Goal: Navigation & Orientation: Find specific page/section

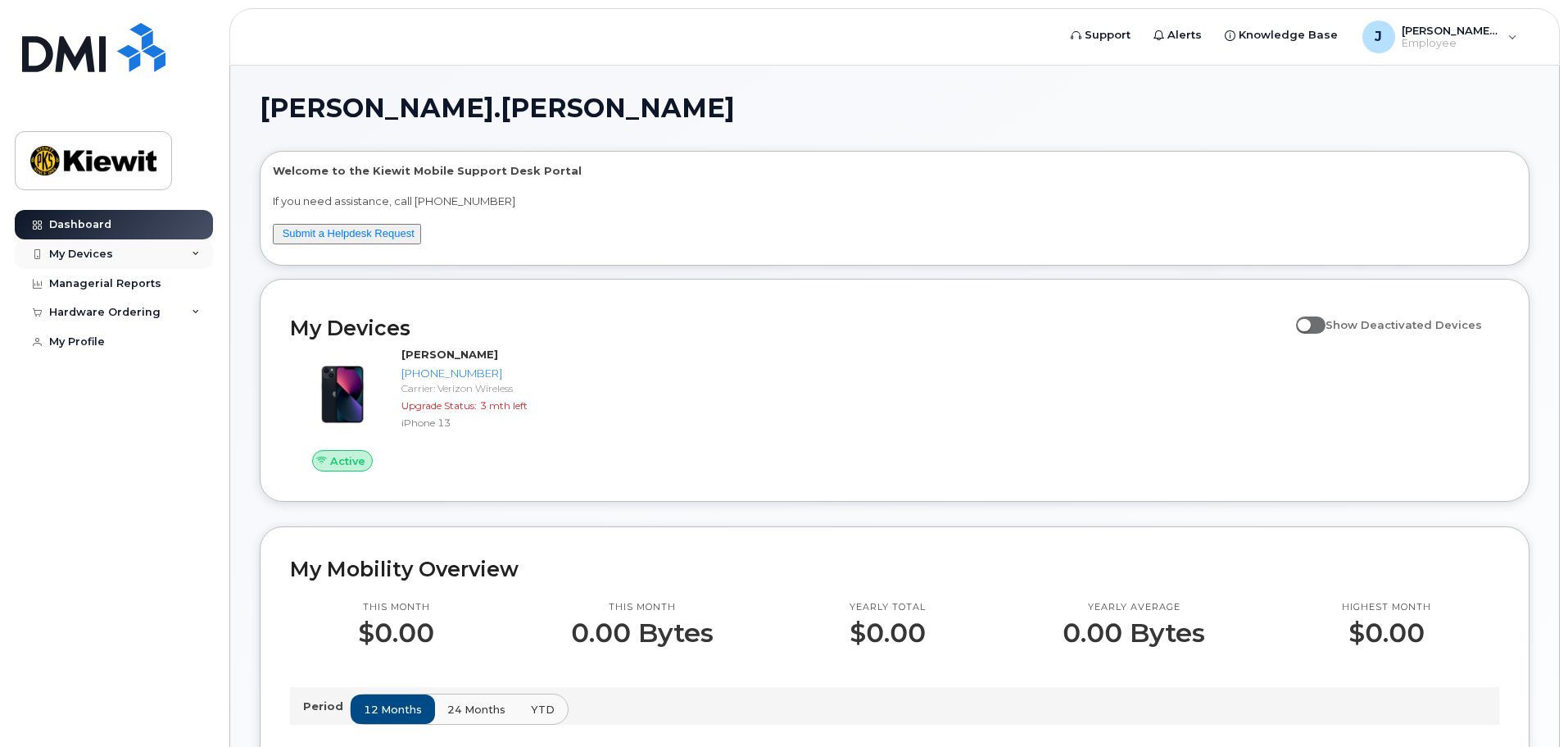
click at [134, 259] on div "My Devices" at bounding box center [114, 254] width 198 height 29
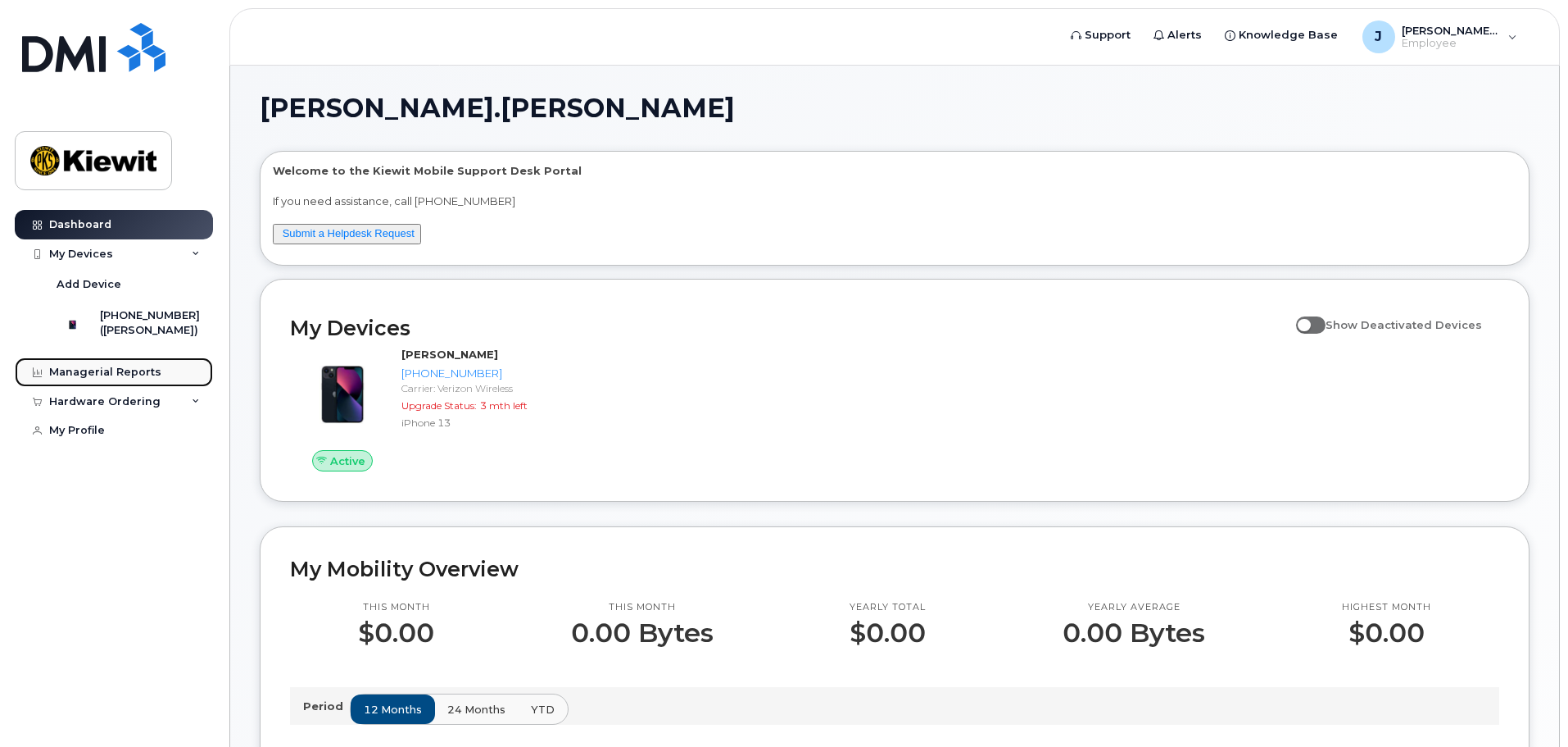
click at [141, 378] on div "Managerial Reports" at bounding box center [105, 372] width 112 height 13
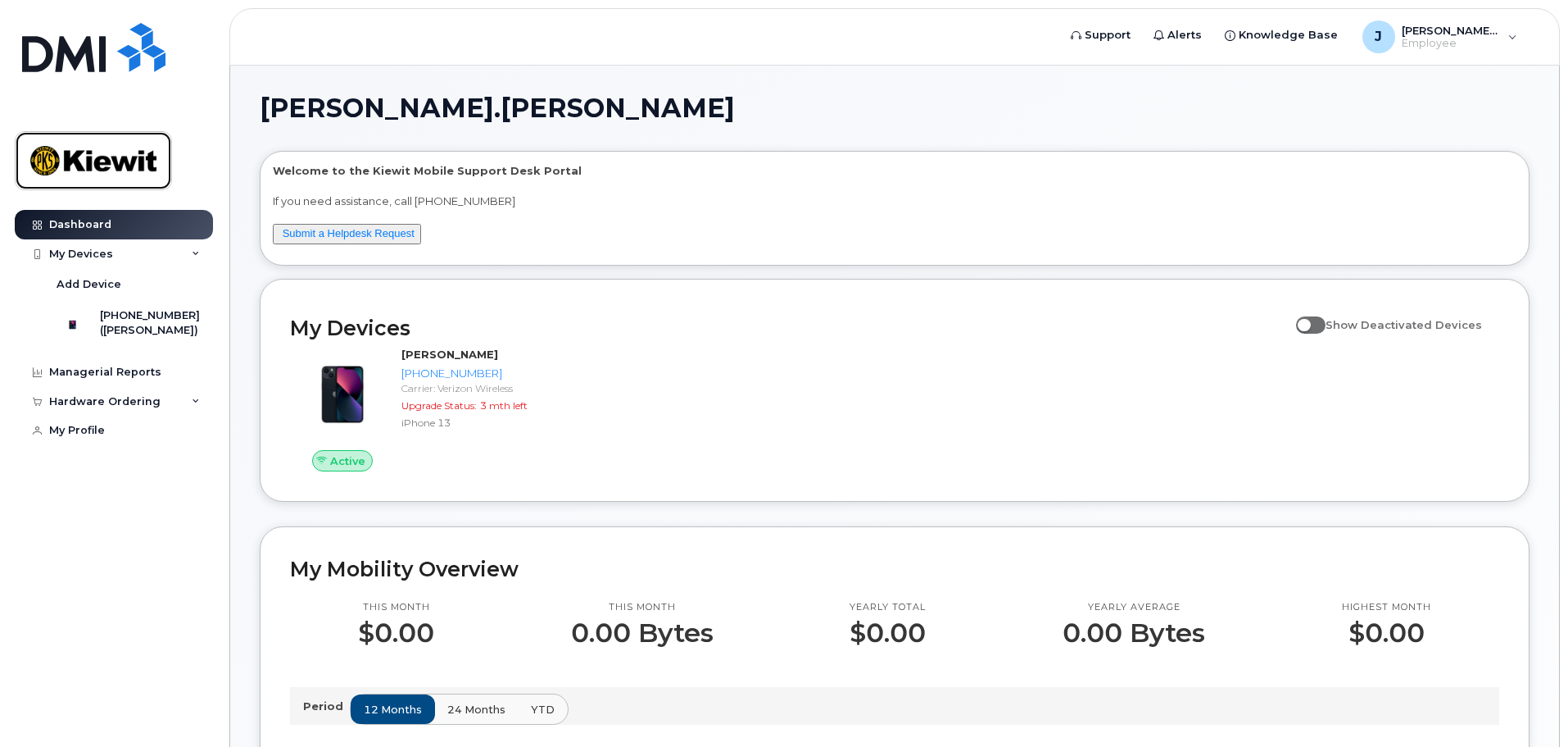
click at [98, 175] on img at bounding box center [93, 160] width 126 height 48
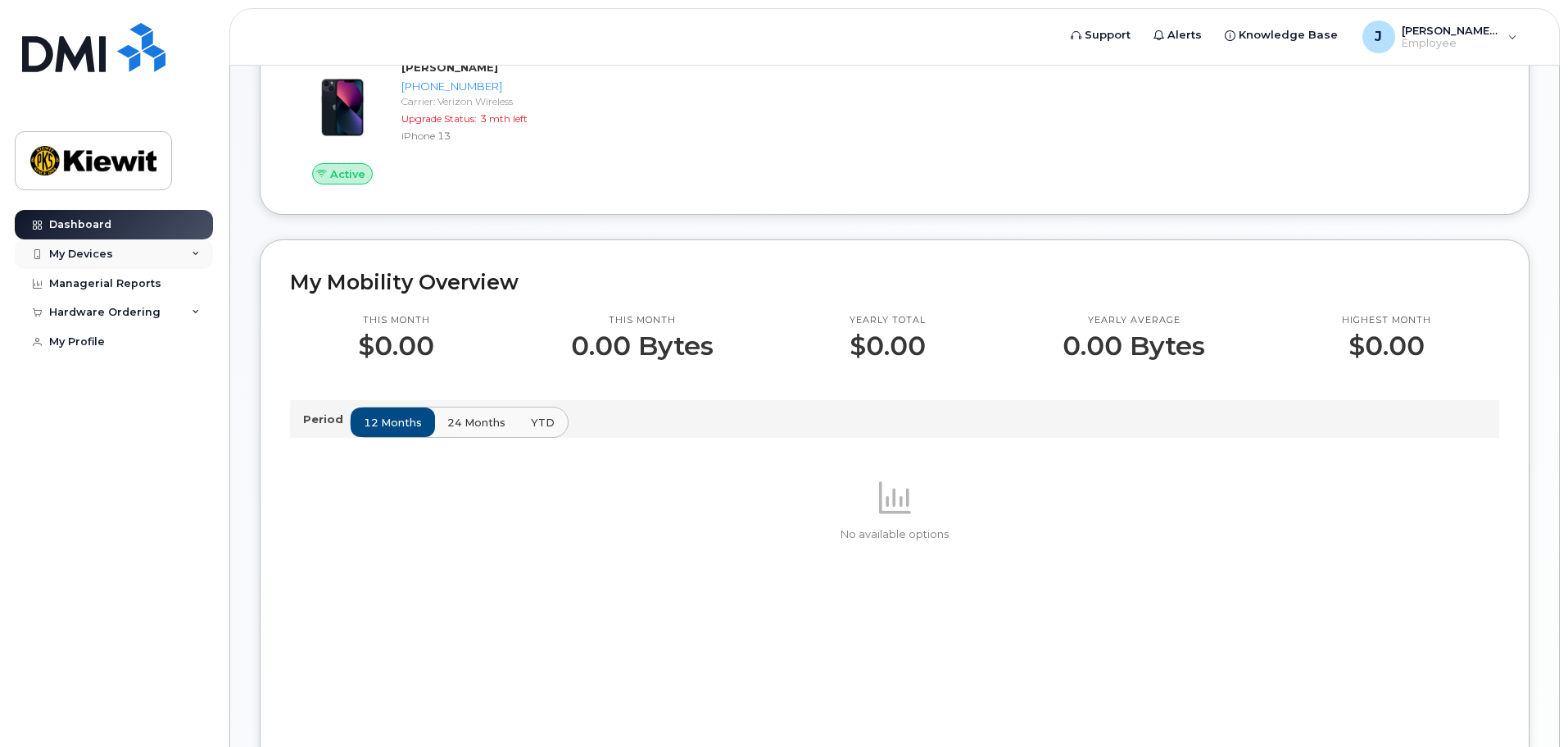
scroll to position [285, 0]
click at [159, 251] on div "My Devices" at bounding box center [114, 254] width 198 height 29
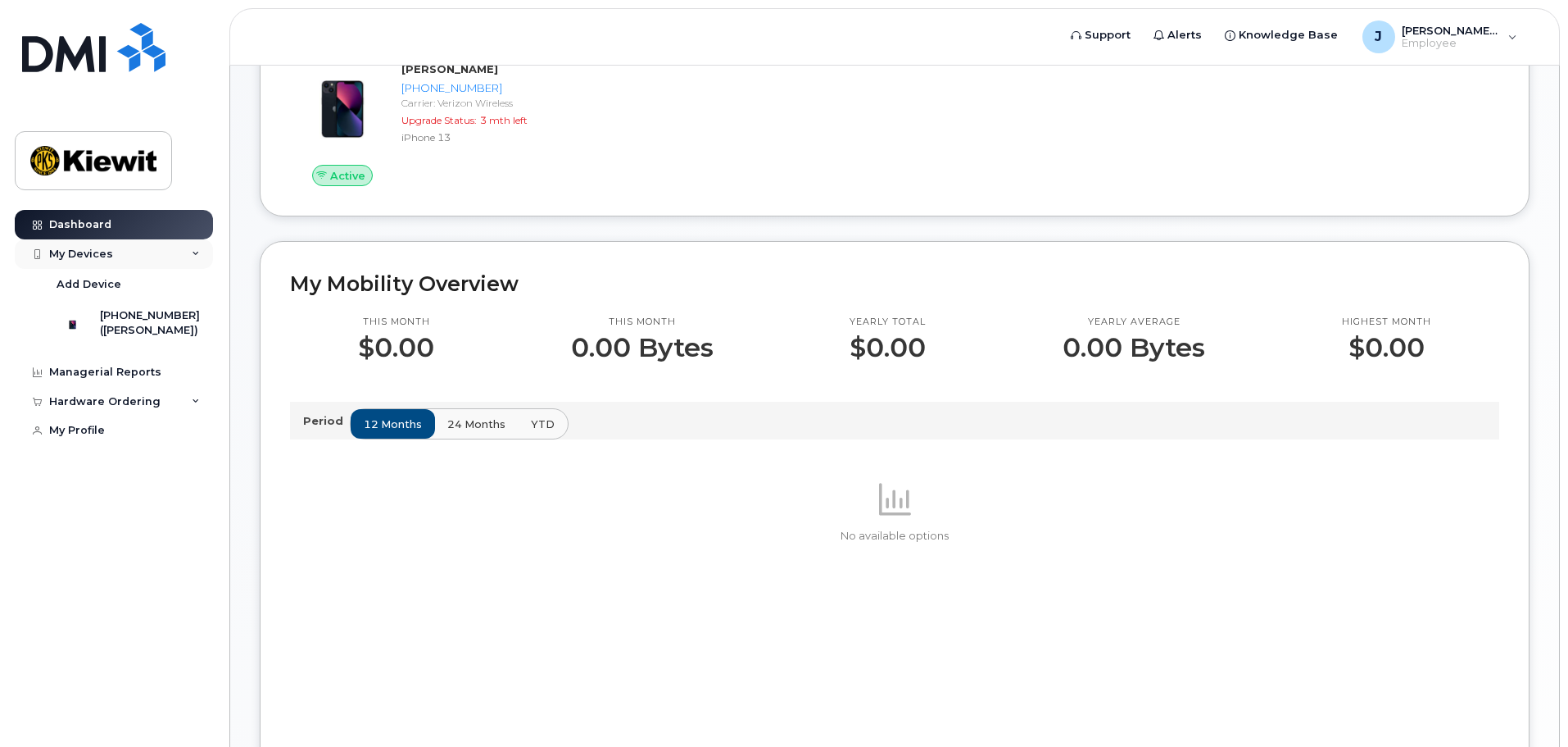
click at [159, 253] on div "My Devices" at bounding box center [114, 254] width 198 height 29
click at [149, 305] on div "Hardware Ordering" at bounding box center [105, 311] width 112 height 13
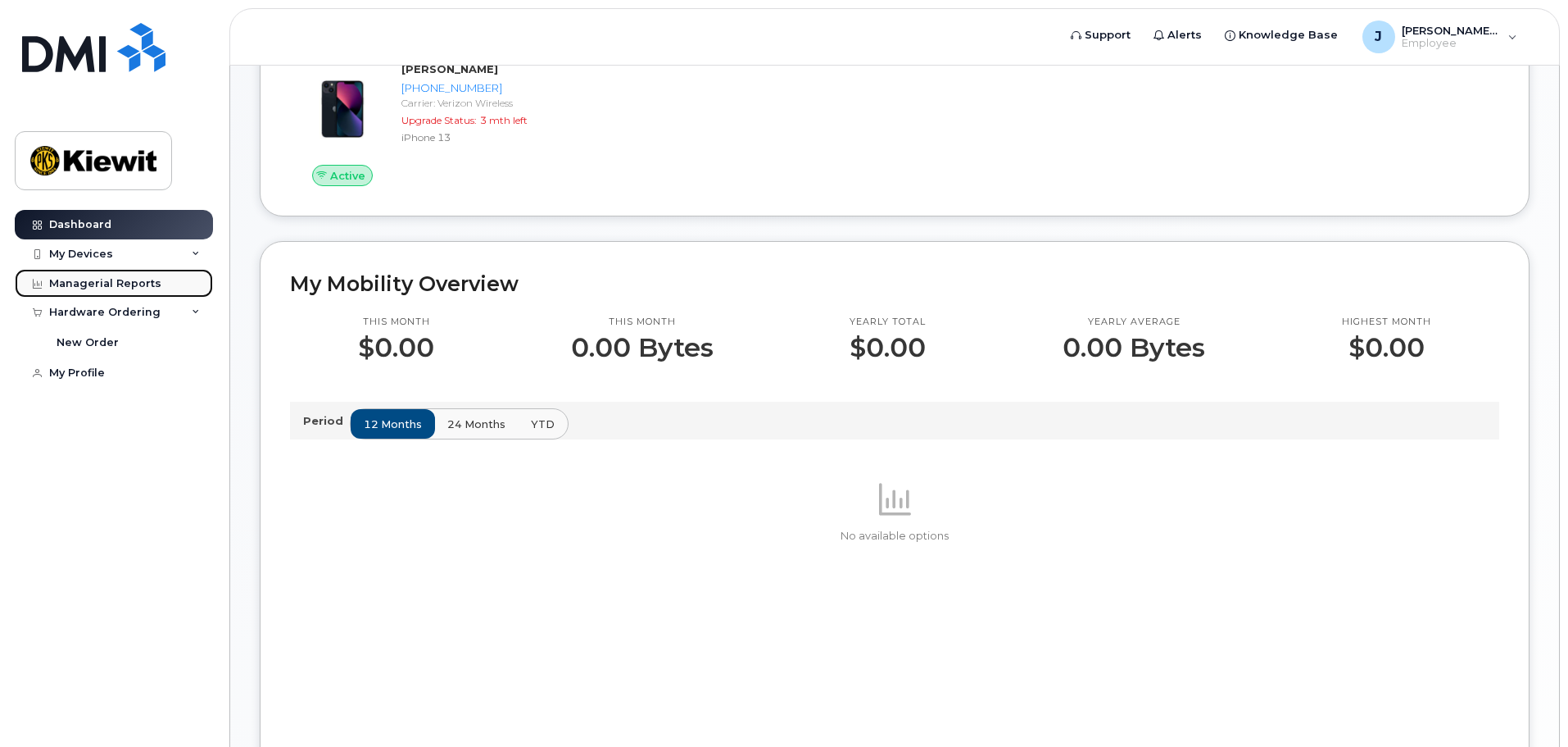
click at [149, 290] on div "Managerial Reports" at bounding box center [105, 283] width 112 height 13
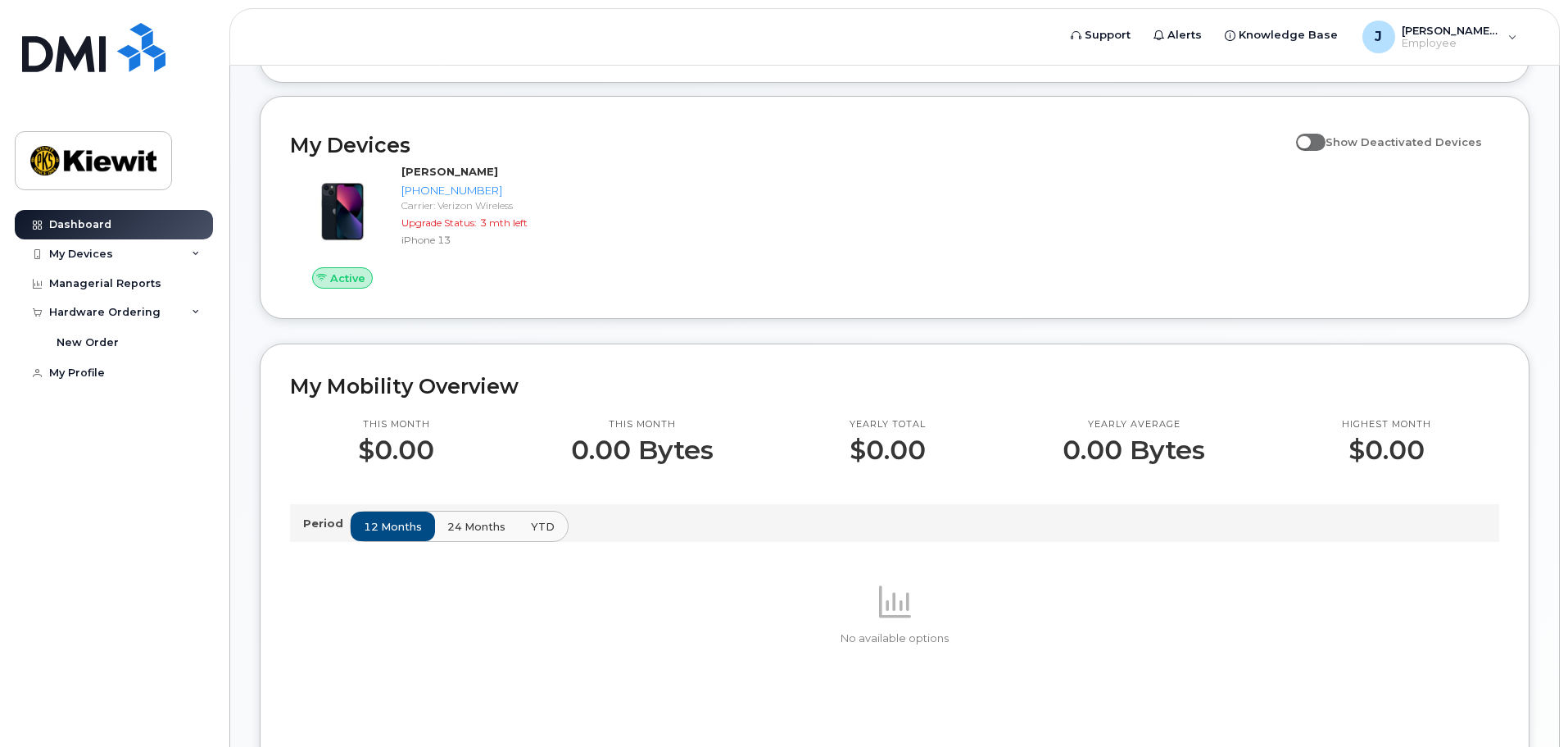
scroll to position [0, 0]
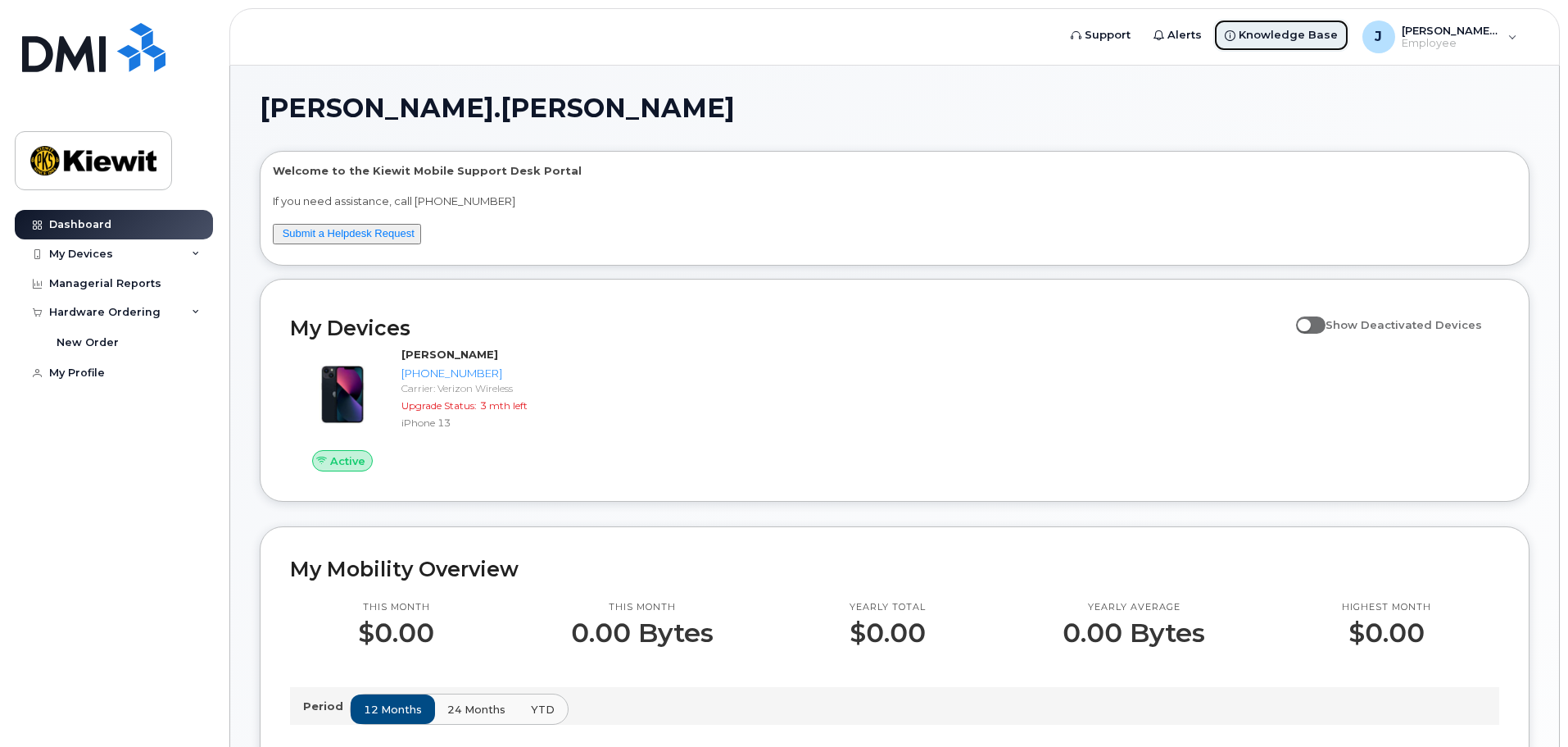
click at [1306, 26] on link "Knowledge Base" at bounding box center [1281, 35] width 136 height 33
click at [1448, 45] on span "Employee" at bounding box center [1450, 43] width 98 height 13
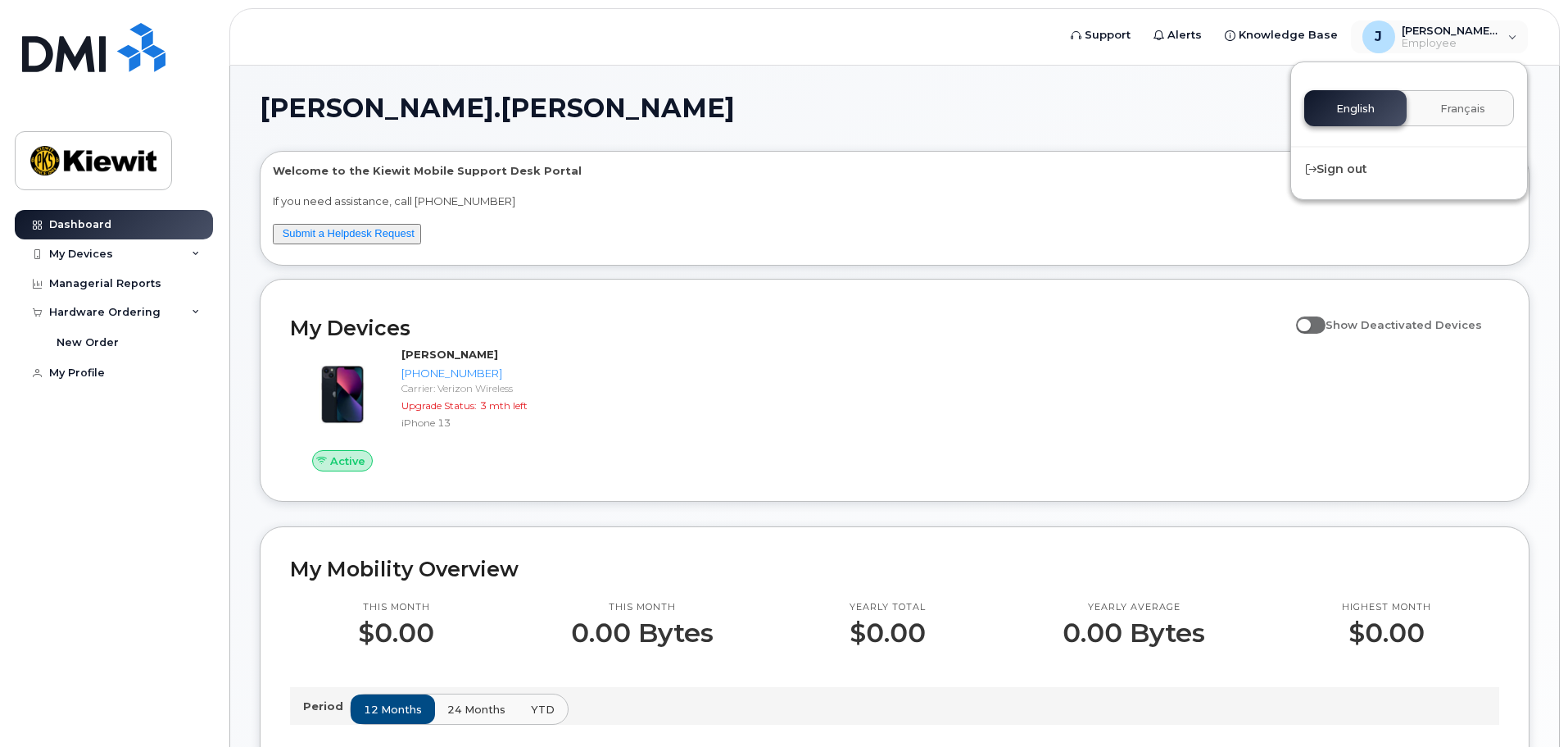
drag, startPoint x: 1060, startPoint y: 112, endPoint x: 1041, endPoint y: 96, distance: 24.8
click at [1059, 112] on h1 "[PERSON_NAME].[PERSON_NAME]" at bounding box center [890, 108] width 1262 height 26
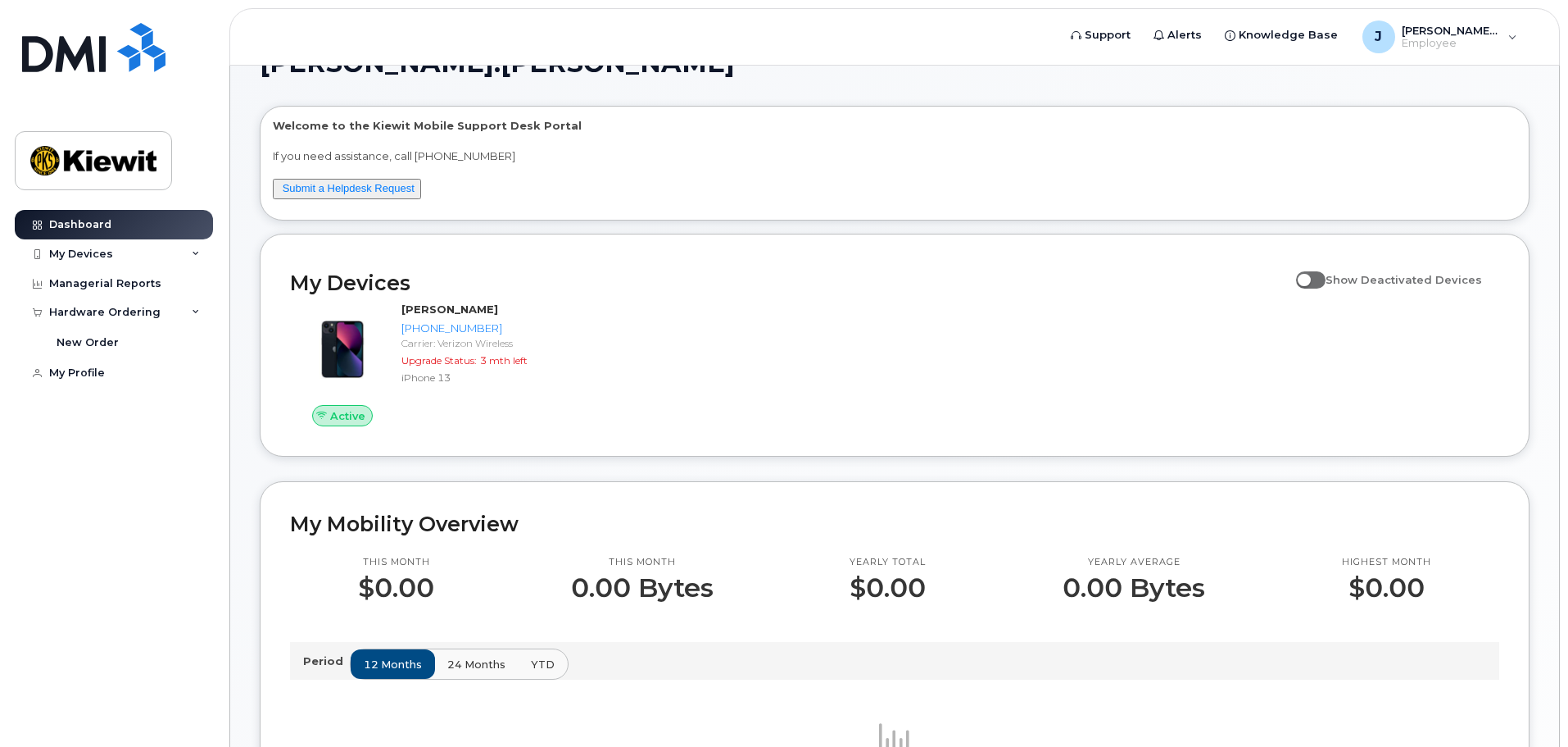
scroll to position [164, 0]
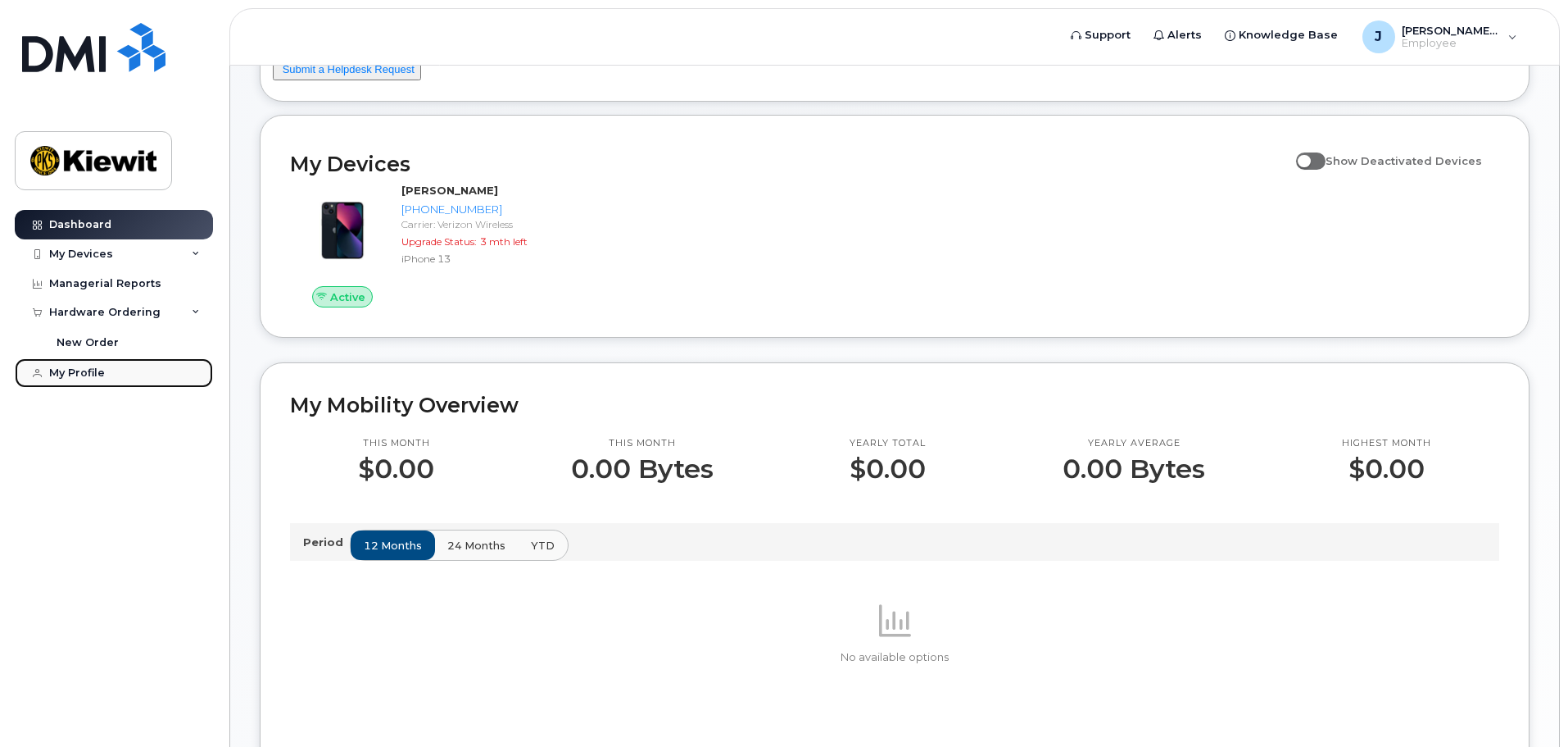
click at [107, 379] on link "My Profile" at bounding box center [114, 373] width 198 height 29
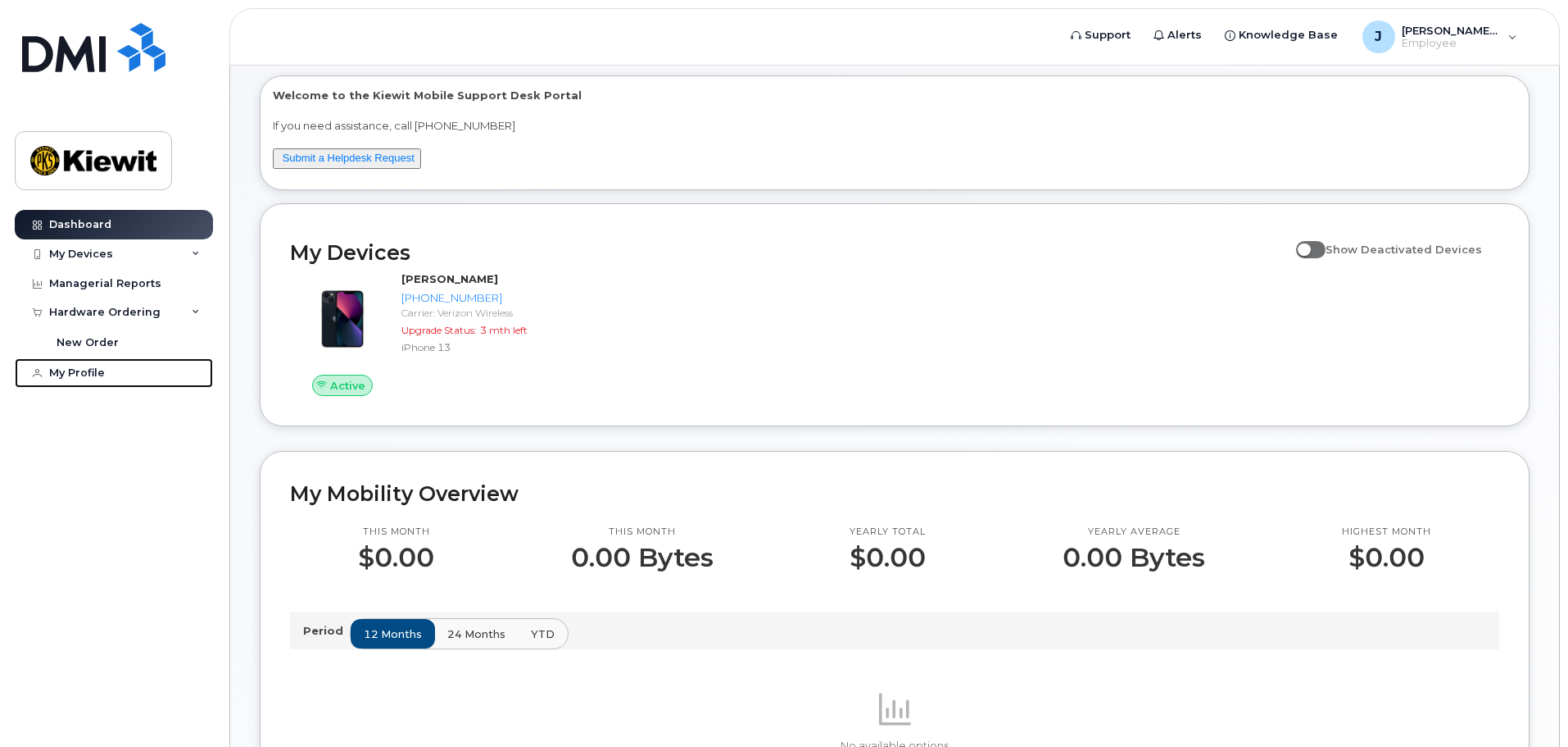
scroll to position [0, 0]
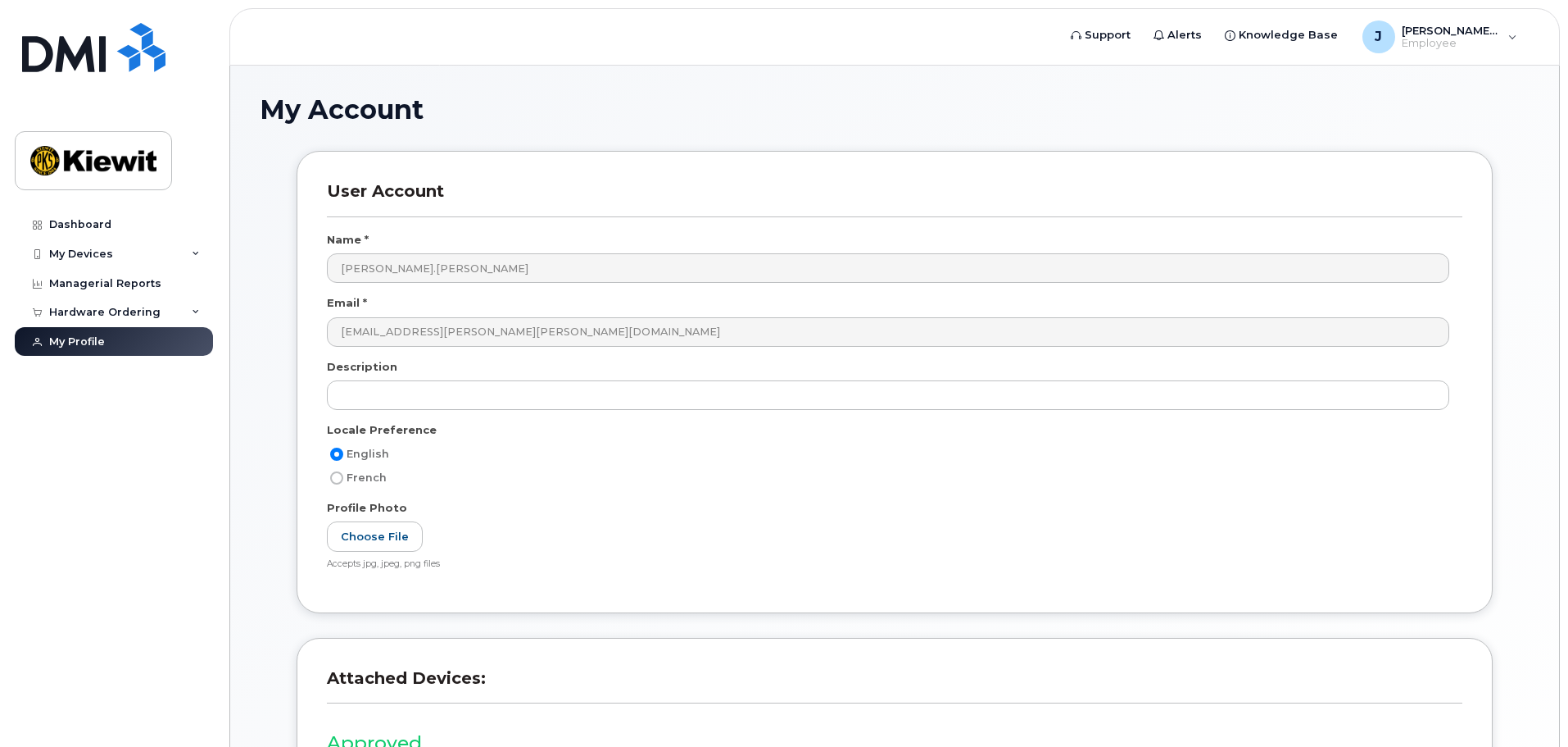
click at [1207, 95] on h1 "My Account" at bounding box center [894, 109] width 1270 height 28
click at [123, 55] on img at bounding box center [93, 48] width 143 height 50
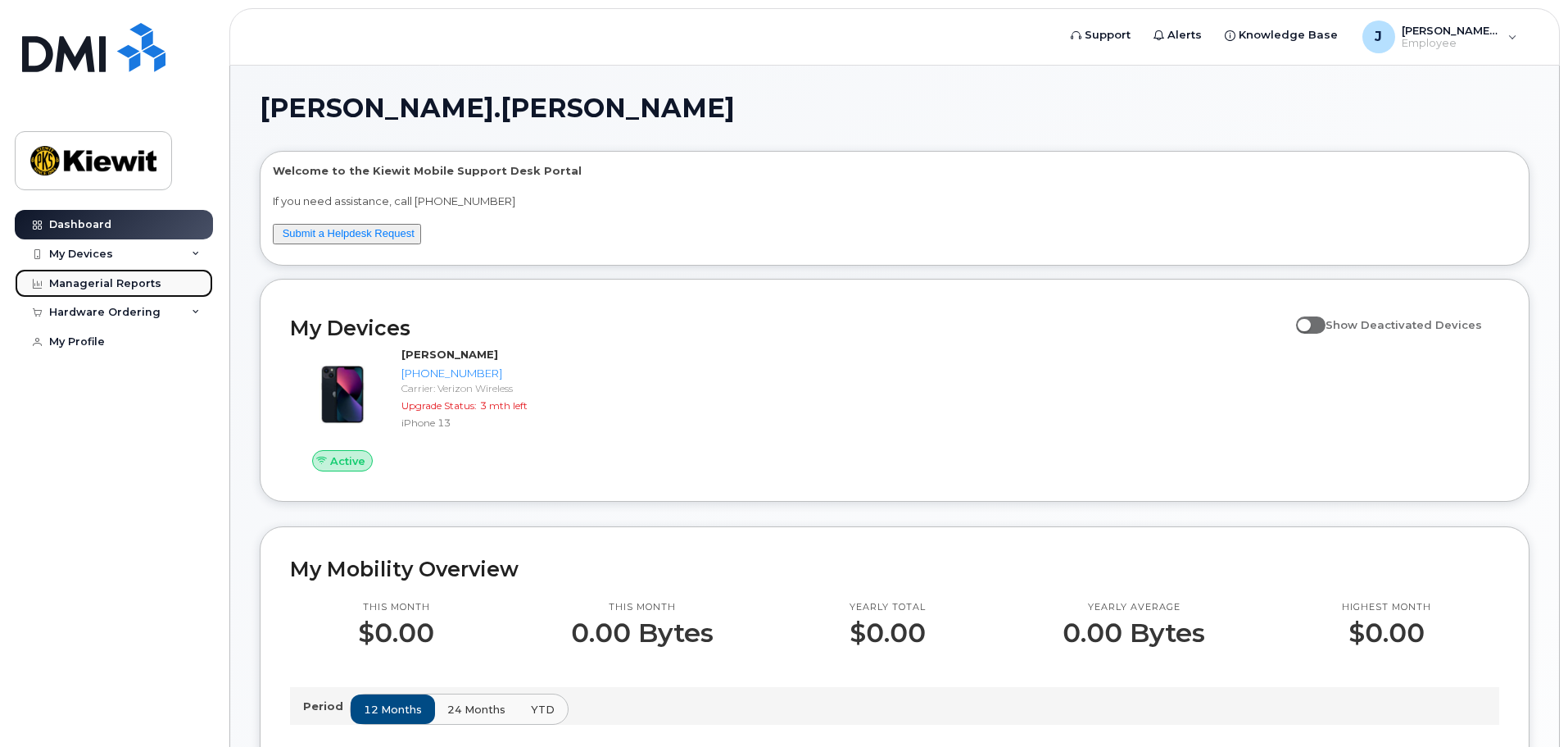
click at [131, 278] on div "Managerial Reports" at bounding box center [105, 283] width 112 height 13
click at [1418, 22] on div "[PERSON_NAME].[PERSON_NAME] Employee" at bounding box center [1440, 37] width 178 height 33
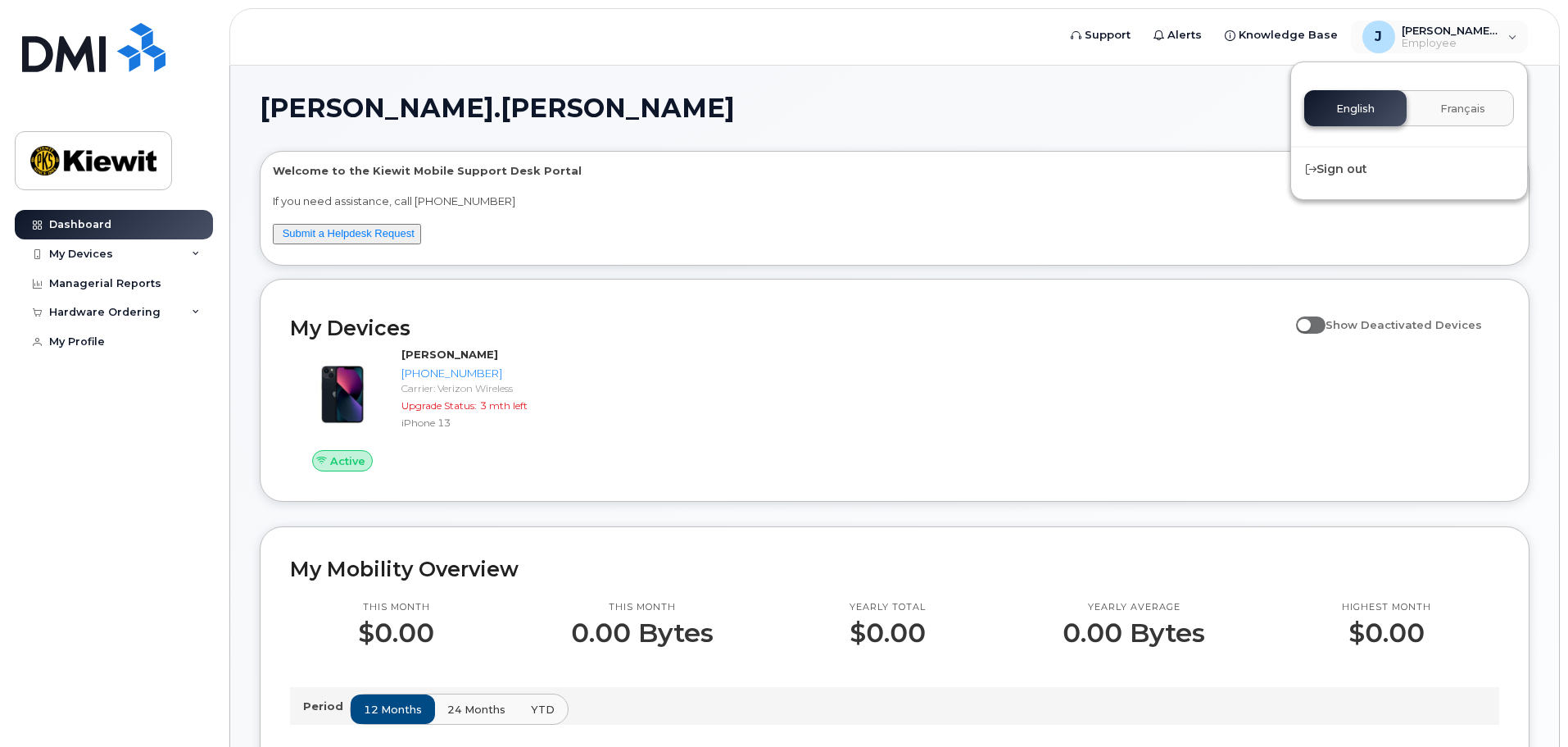
click at [1118, 104] on h1 "[PERSON_NAME].[PERSON_NAME]" at bounding box center [890, 108] width 1262 height 26
click at [1122, 50] on link "Support" at bounding box center [1100, 35] width 83 height 33
